Goal: Information Seeking & Learning: Learn about a topic

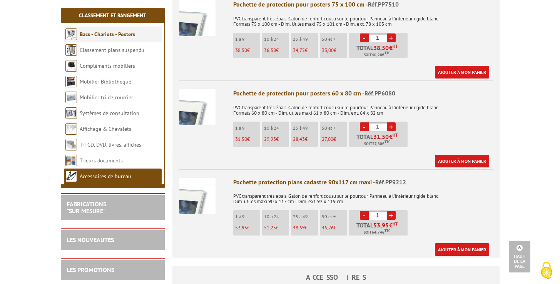
click at [96, 33] on link "Bacs - Chariots - Posters" at bounding box center [107, 34] width 55 height 7
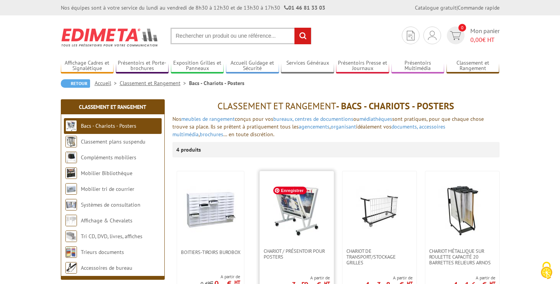
click at [289, 221] on img at bounding box center [297, 210] width 54 height 54
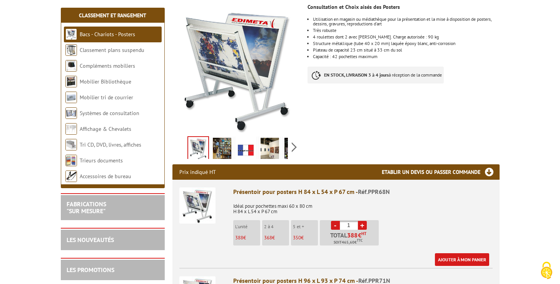
scroll to position [130, 0]
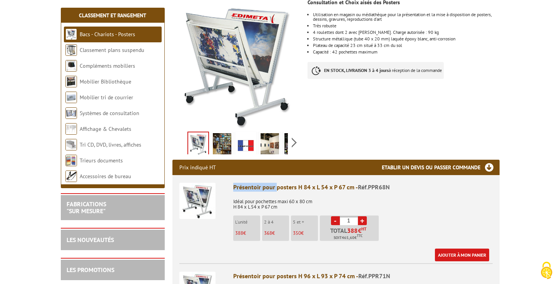
drag, startPoint x: 234, startPoint y: 188, endPoint x: 277, endPoint y: 189, distance: 43.2
click at [277, 189] on div "Présentoir pour posters H 84 x L 54 x P 67 cm - Réf.PPR68N" at bounding box center [362, 187] width 259 height 9
drag, startPoint x: 295, startPoint y: 188, endPoint x: 223, endPoint y: 184, distance: 71.3
click at [227, 186] on li "Présentoir pour posters H 84 x L 54 x P 67 cm - Réf.PPR68N Idéal pour pochettes…" at bounding box center [335, 218] width 313 height 86
copy div "Présentoir pour posters"
